Goal: Navigation & Orientation: Locate item on page

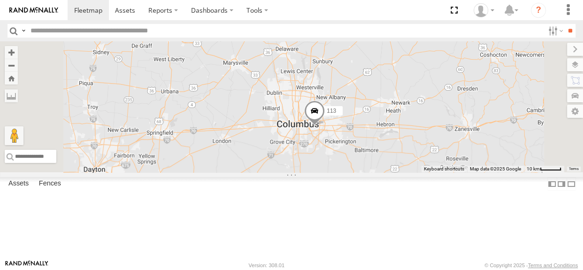
drag, startPoint x: 463, startPoint y: 65, endPoint x: 435, endPoint y: 206, distance: 143.5
click at [436, 172] on div "112 113" at bounding box center [291, 106] width 583 height 131
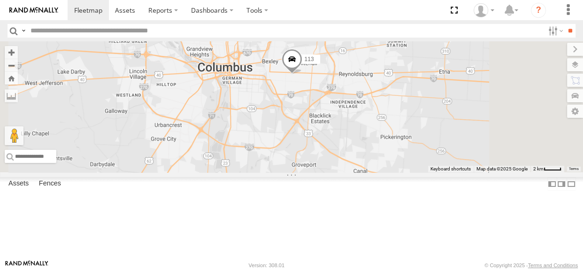
drag, startPoint x: 416, startPoint y: 61, endPoint x: 401, endPoint y: 127, distance: 68.4
click at [403, 126] on div "112 113" at bounding box center [291, 106] width 583 height 131
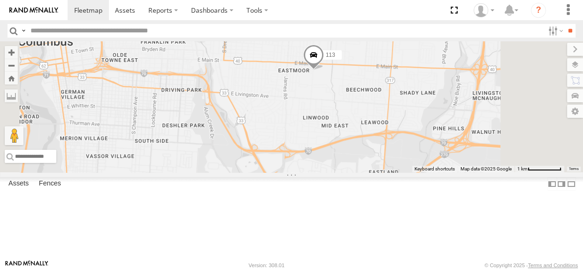
click at [324, 70] on span at bounding box center [313, 56] width 21 height 25
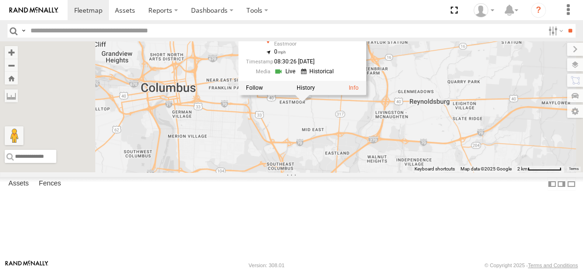
click at [441, 155] on div "112 113 113 All Assets [PERSON_NAME][GEOGRAPHIC_DATA] , -82.90527 0 08:30:26 [D…" at bounding box center [291, 106] width 583 height 131
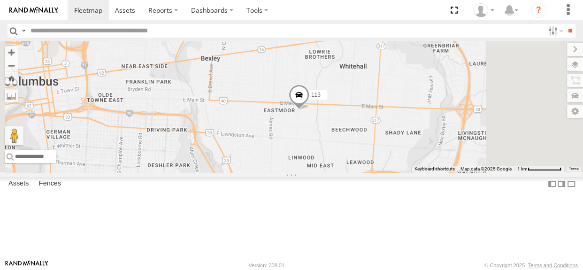
drag, startPoint x: 366, startPoint y: 154, endPoint x: 383, endPoint y: 186, distance: 36.1
click at [383, 172] on div "112 113" at bounding box center [291, 106] width 583 height 131
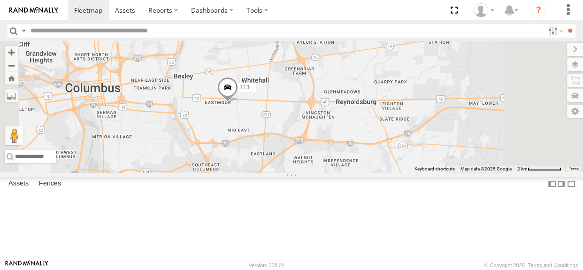
drag, startPoint x: 306, startPoint y: 127, endPoint x: 410, endPoint y: 191, distance: 122.3
click at [420, 172] on div "112 113" at bounding box center [291, 106] width 583 height 131
